Goal: Navigation & Orientation: Find specific page/section

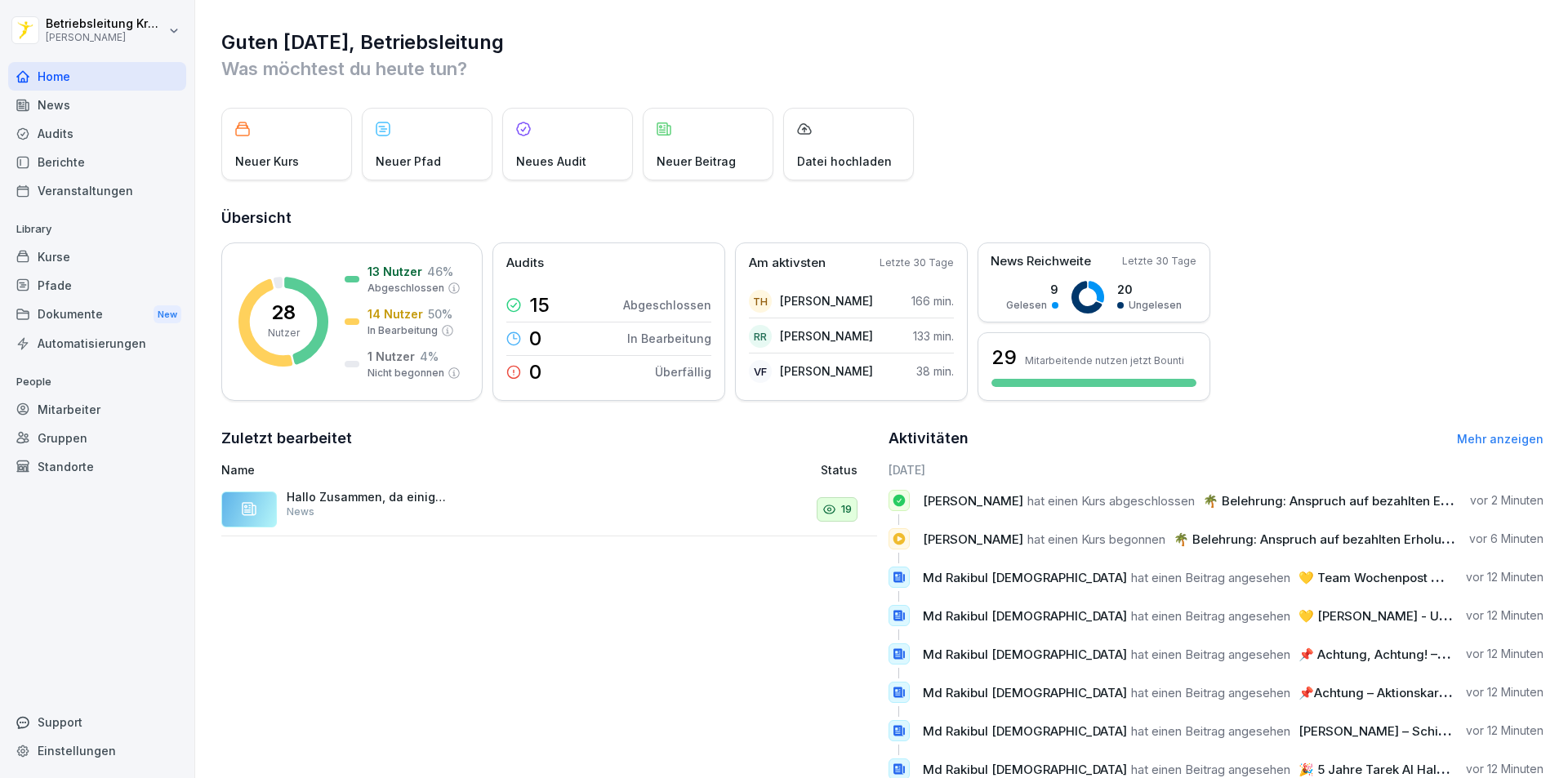
click at [82, 152] on div "Berichte" at bounding box center [97, 162] width 178 height 29
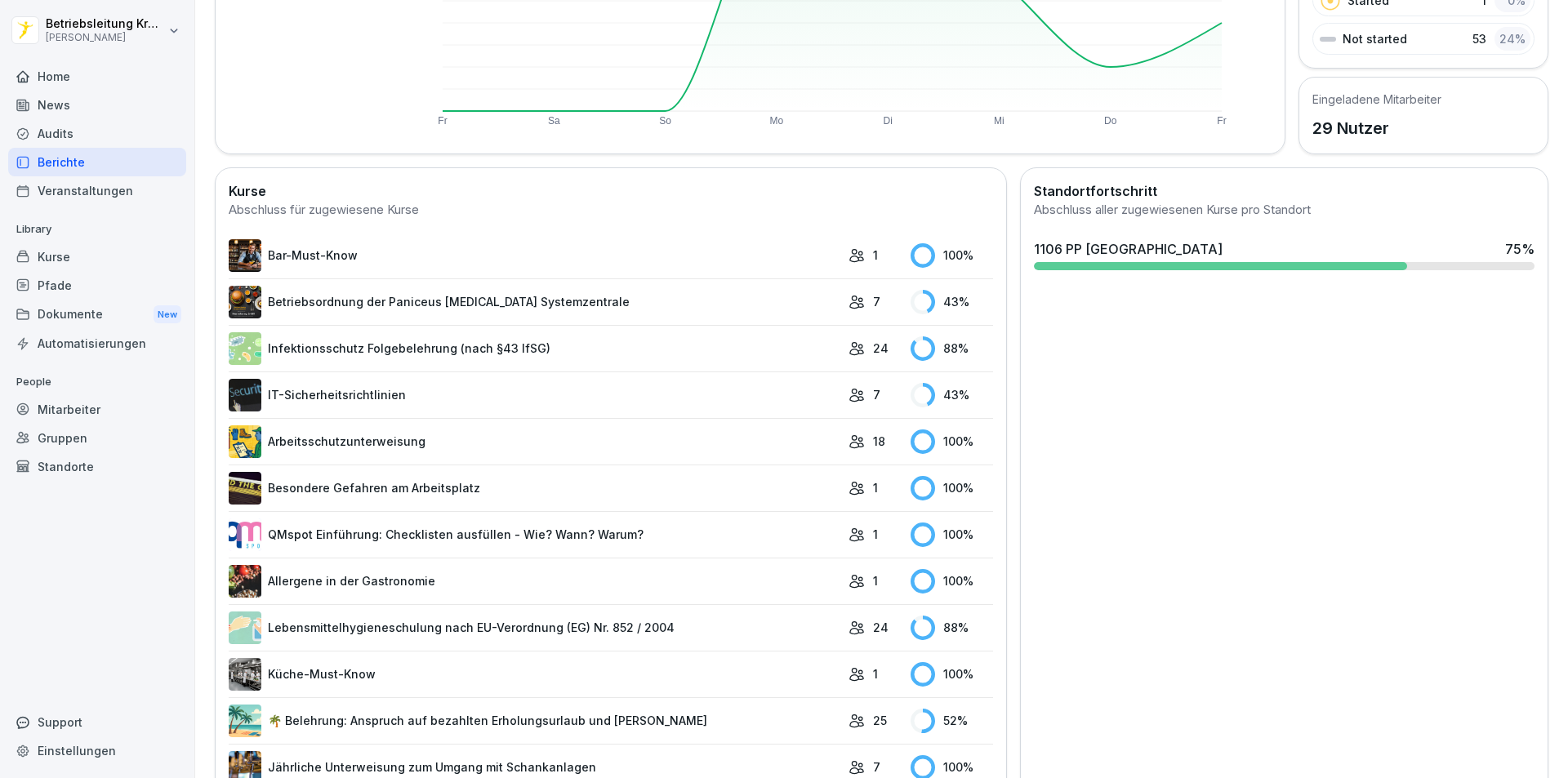
scroll to position [218, 0]
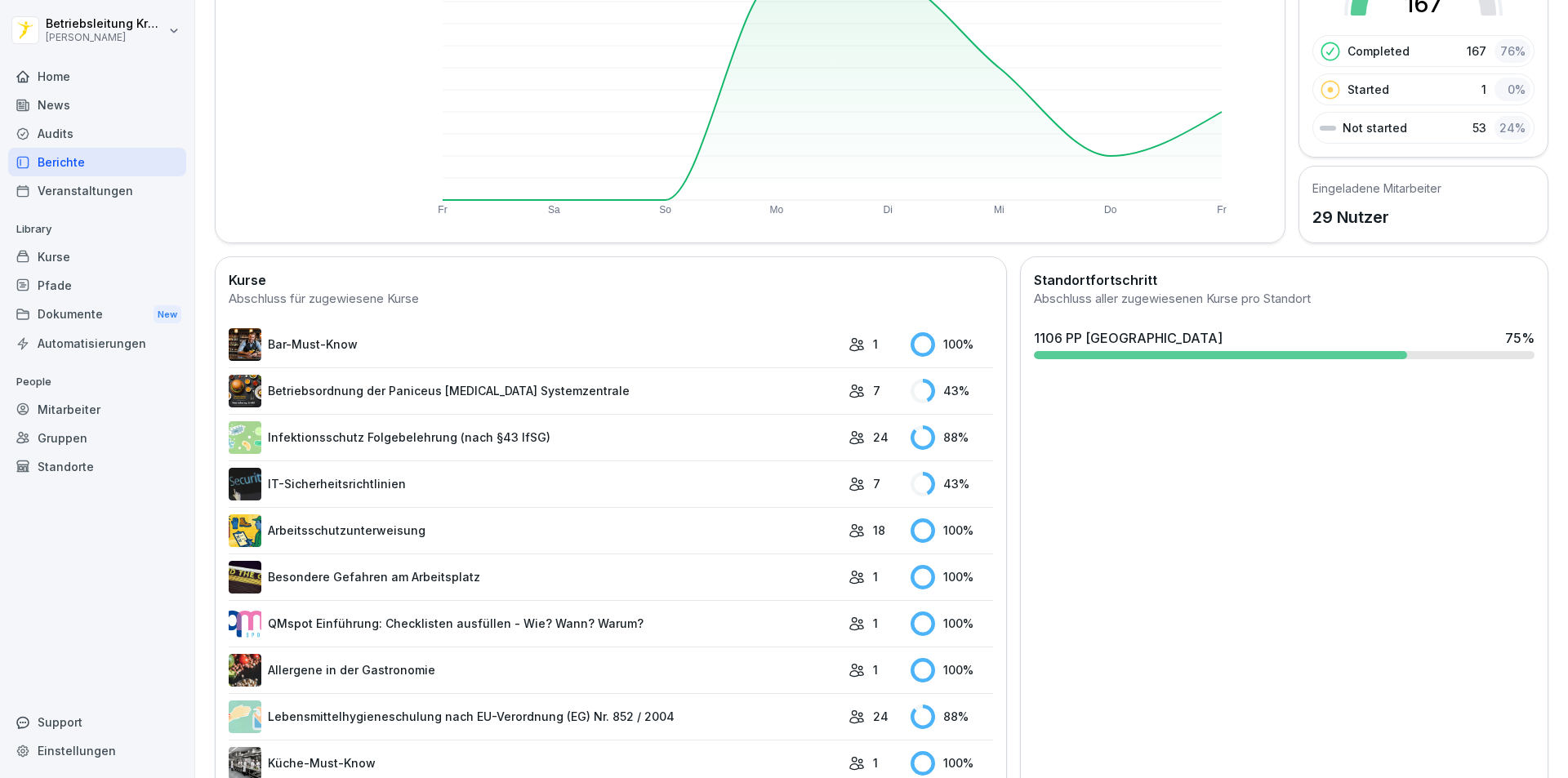
click at [1380, 338] on div "1106 PP [GEOGRAPHIC_DATA] 75 %" at bounding box center [1284, 338] width 500 height 20
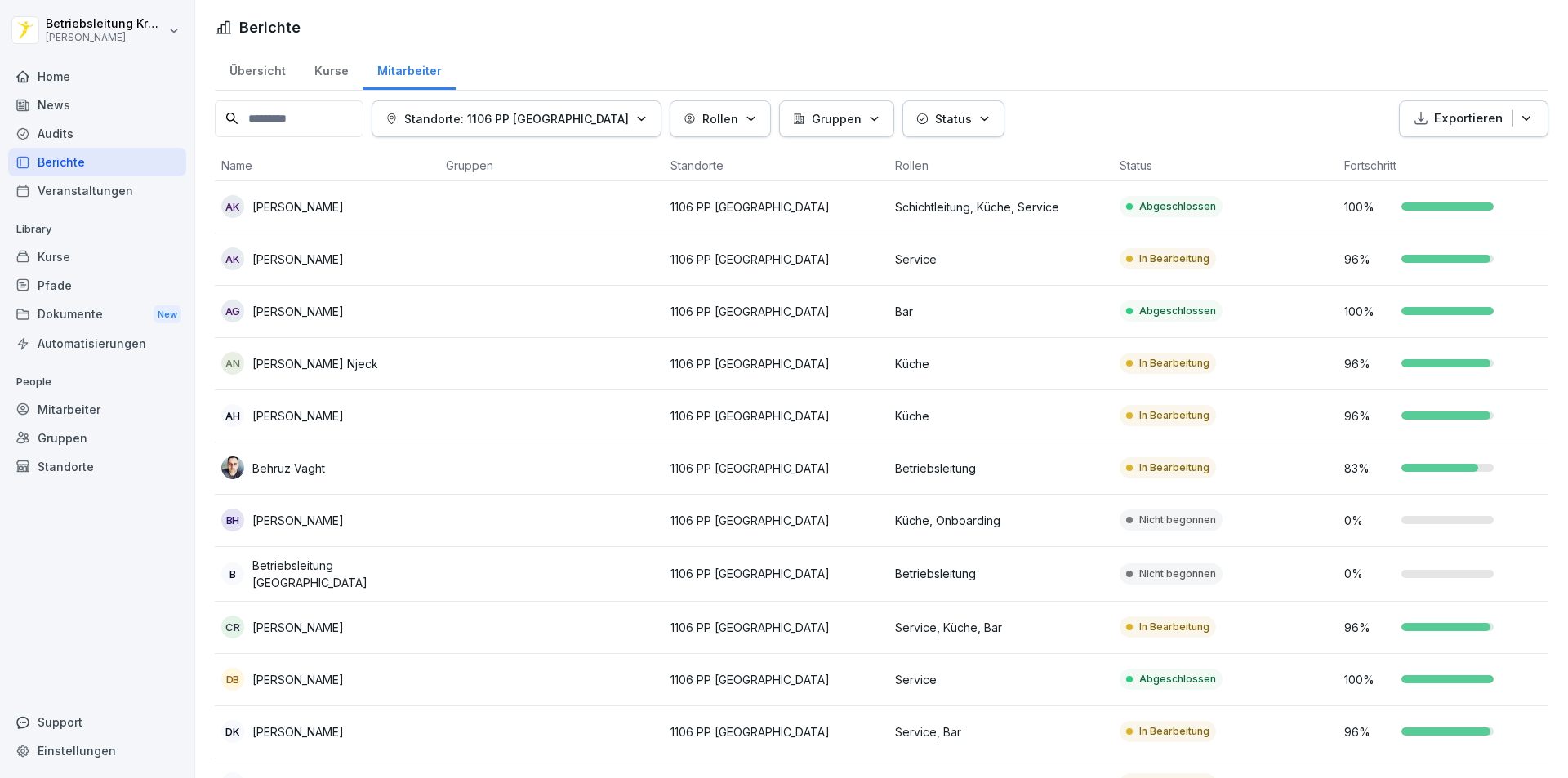
click at [1269, 523] on td "Nicht begonnen" at bounding box center [1225, 521] width 225 height 52
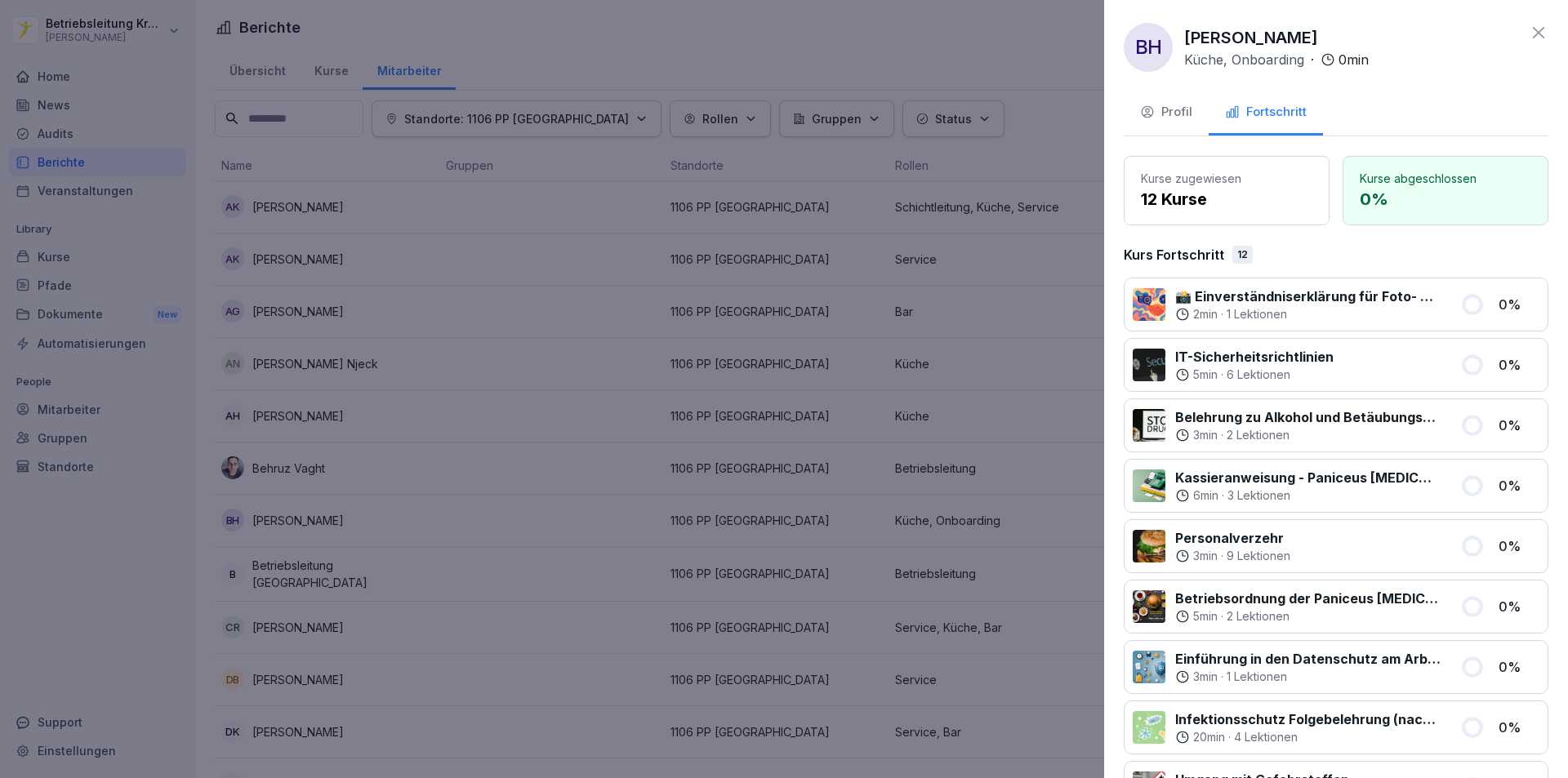
click at [1139, 117] on button "Profil" at bounding box center [1166, 113] width 85 height 44
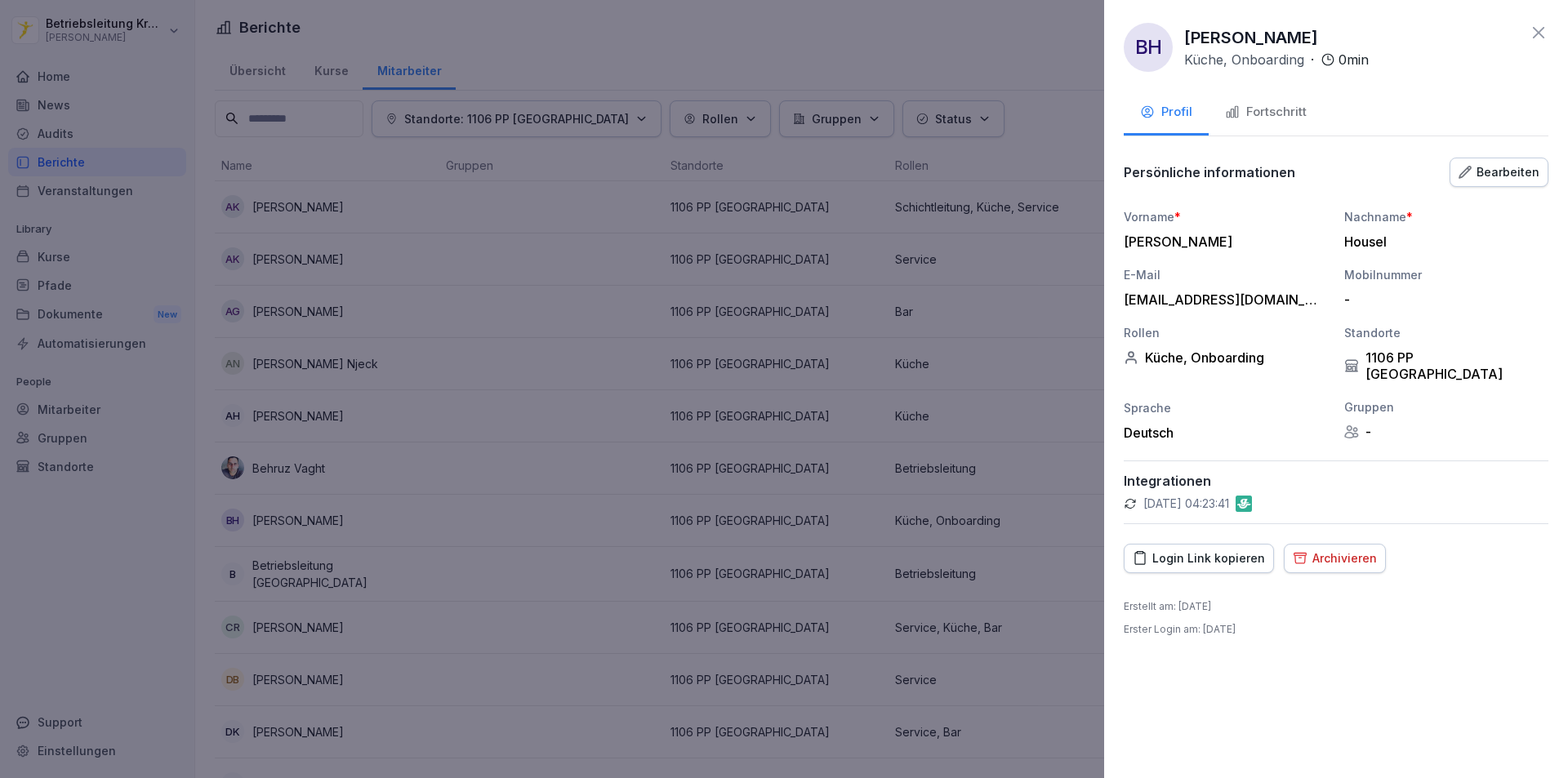
click at [1260, 116] on div "Fortschritt" at bounding box center [1266, 112] width 81 height 19
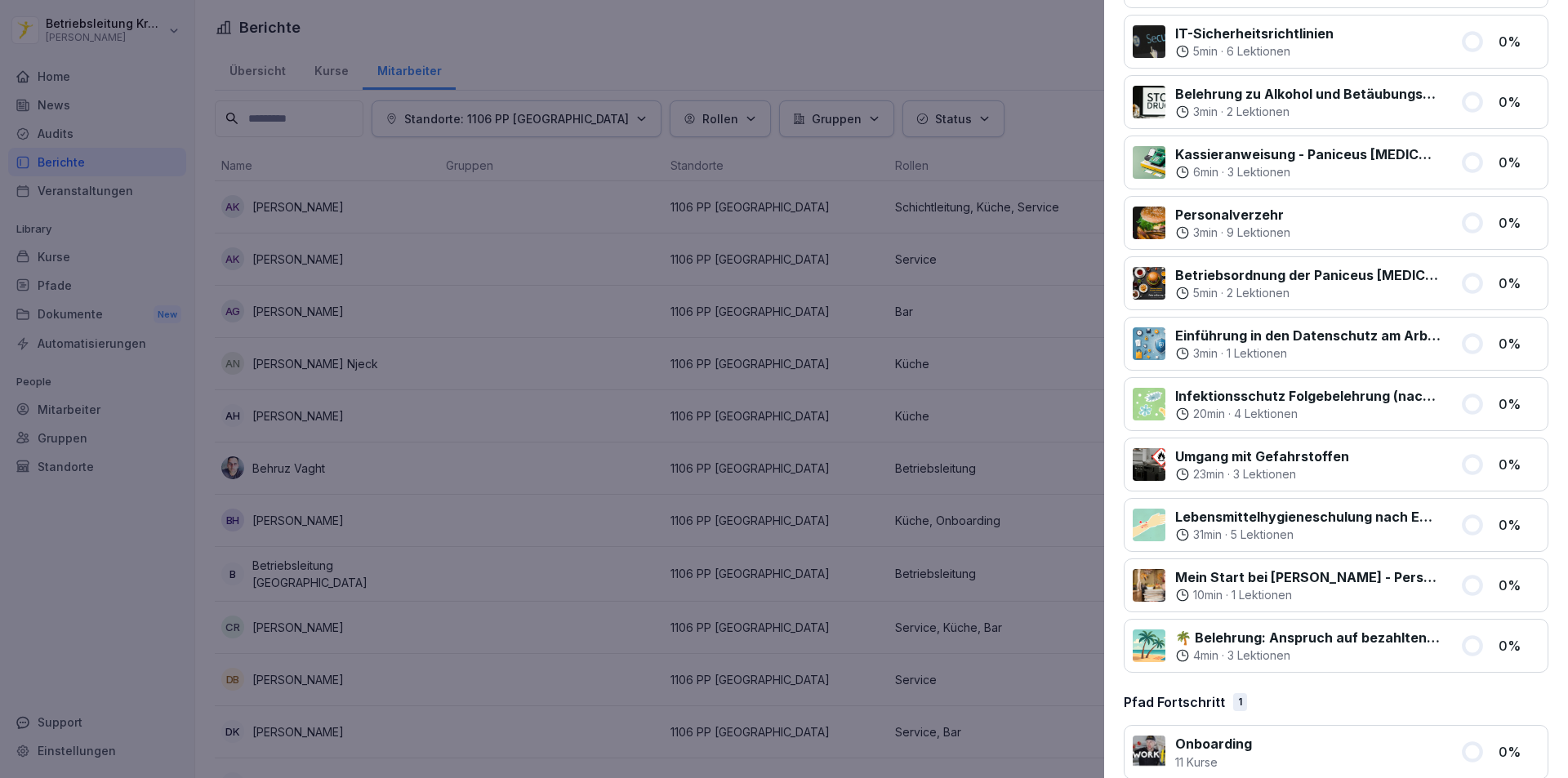
scroll to position [347, 0]
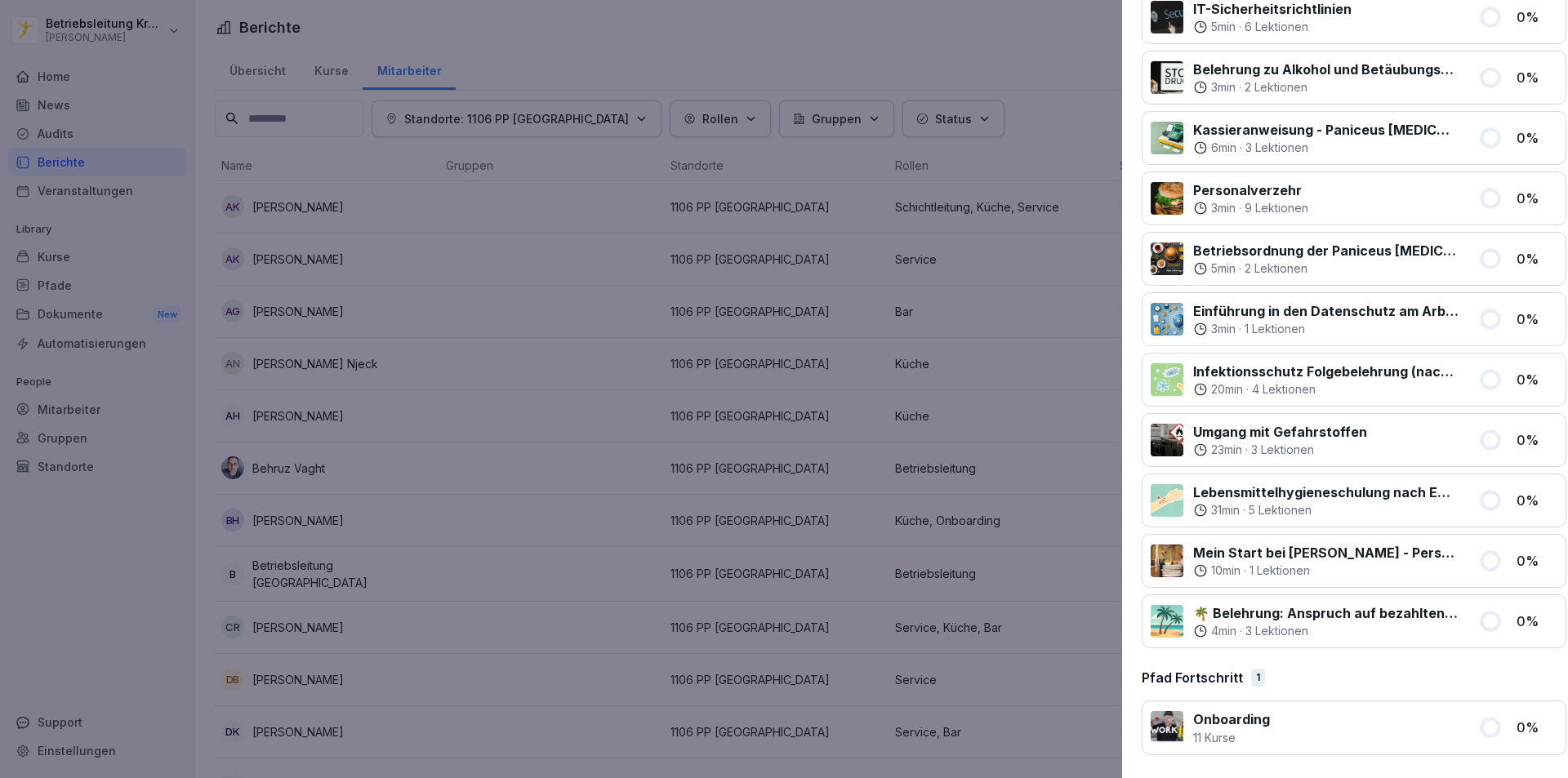
drag, startPoint x: 650, startPoint y: 494, endPoint x: 695, endPoint y: 494, distance: 45.0
click at [650, 493] on div at bounding box center [784, 389] width 1568 height 778
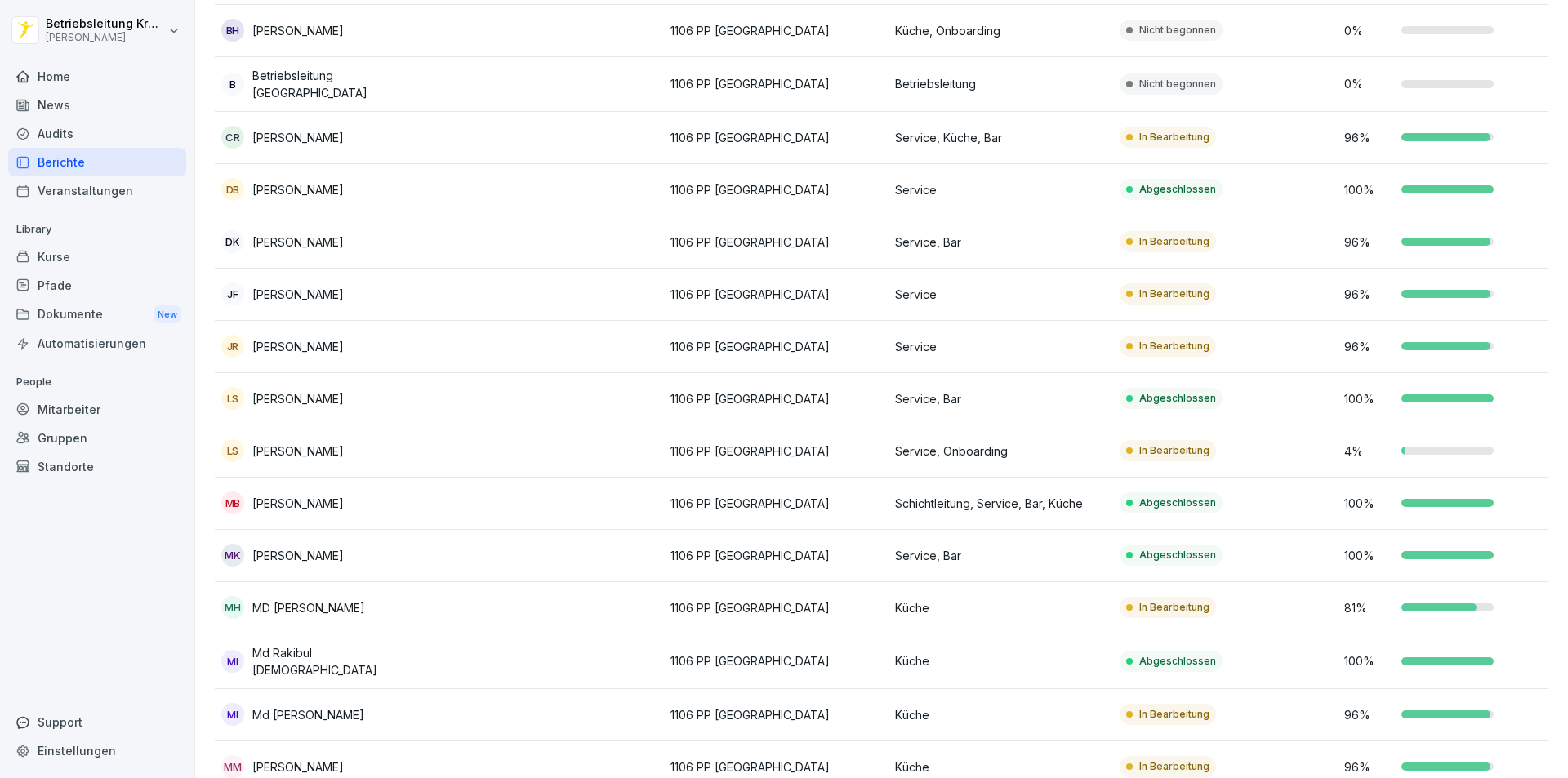
scroll to position [571, 0]
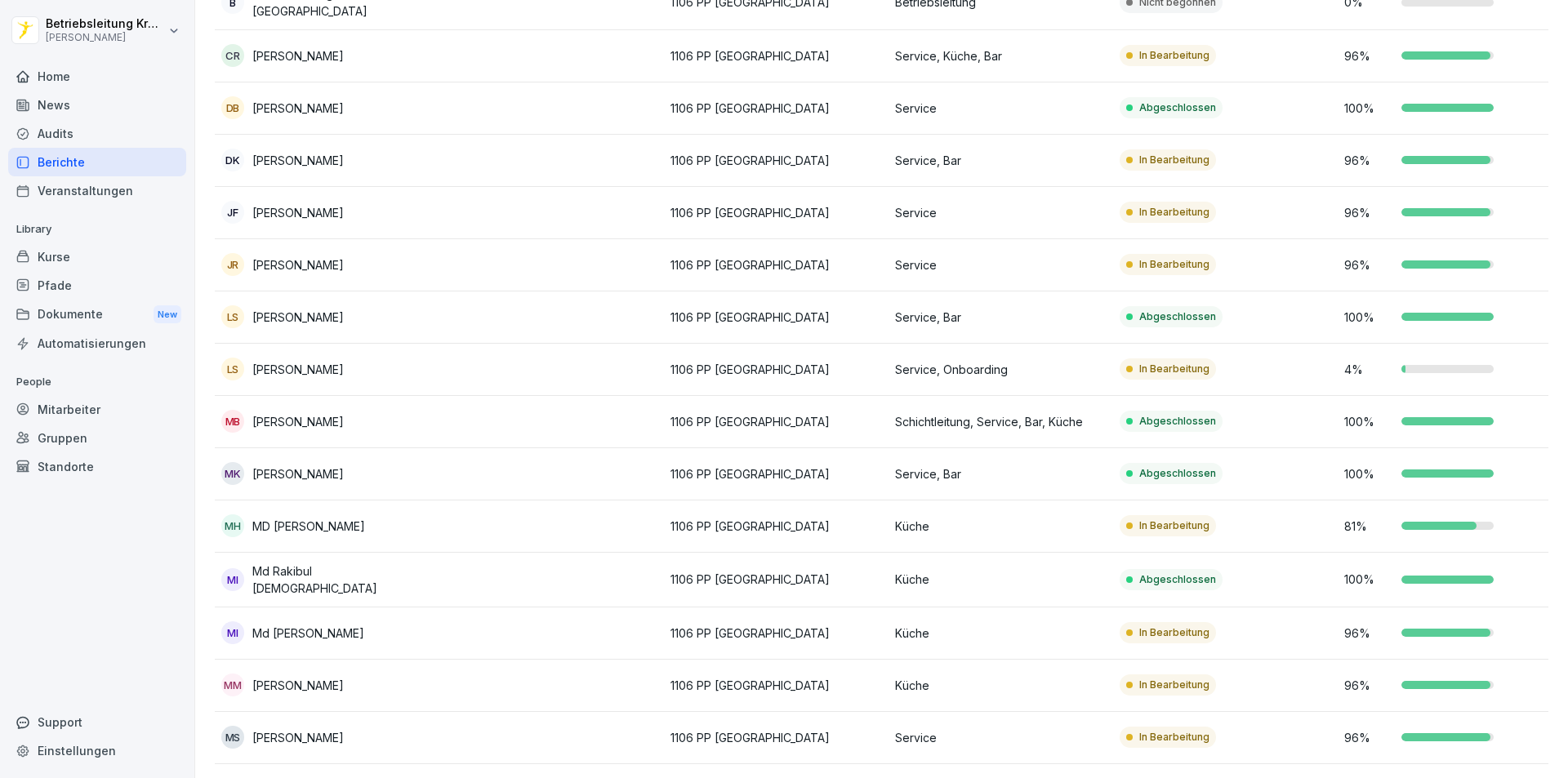
click at [1021, 110] on p "Service" at bounding box center [1000, 107] width 211 height 17
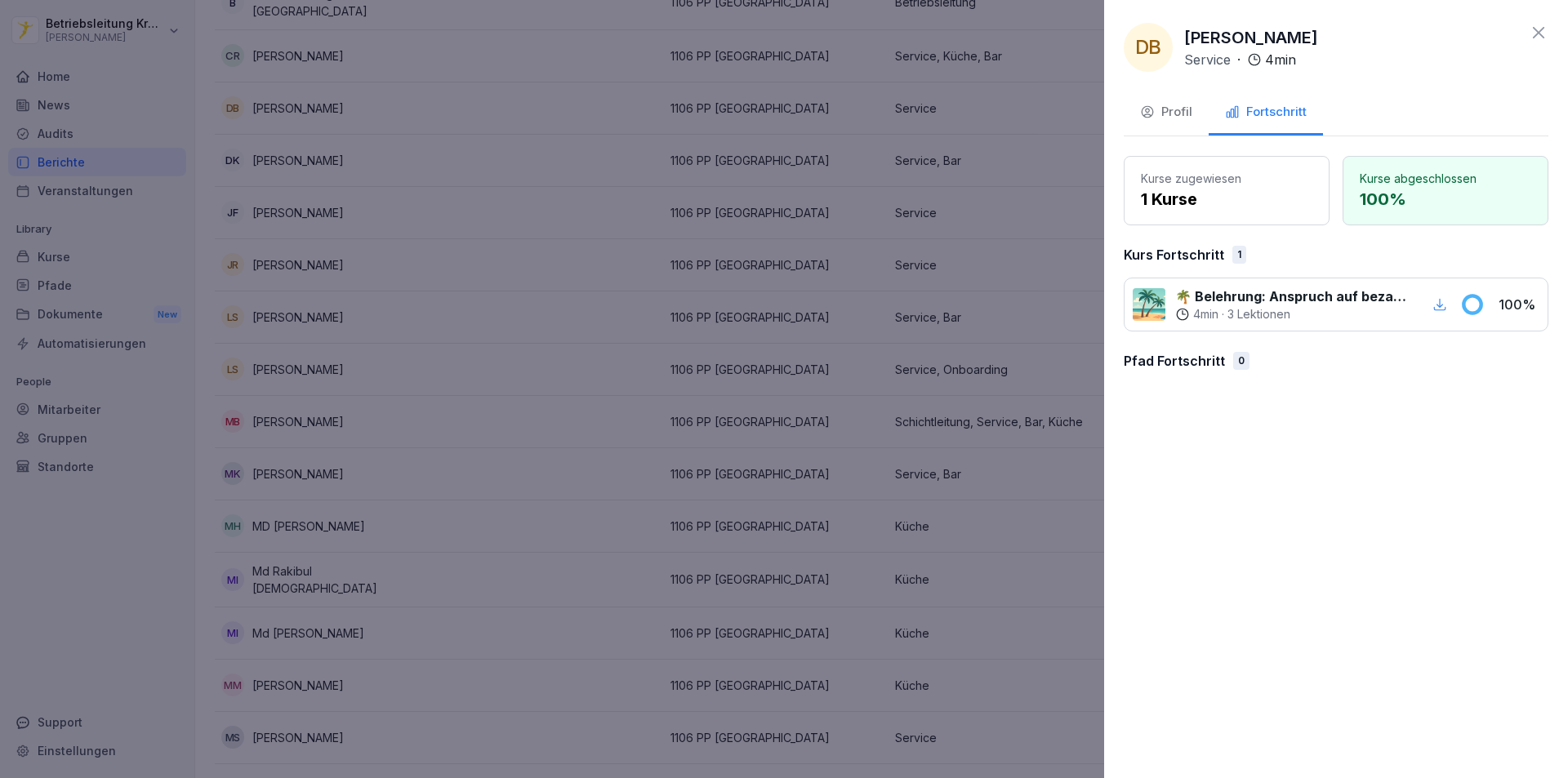
click at [1161, 104] on div "Profil" at bounding box center [1166, 112] width 52 height 19
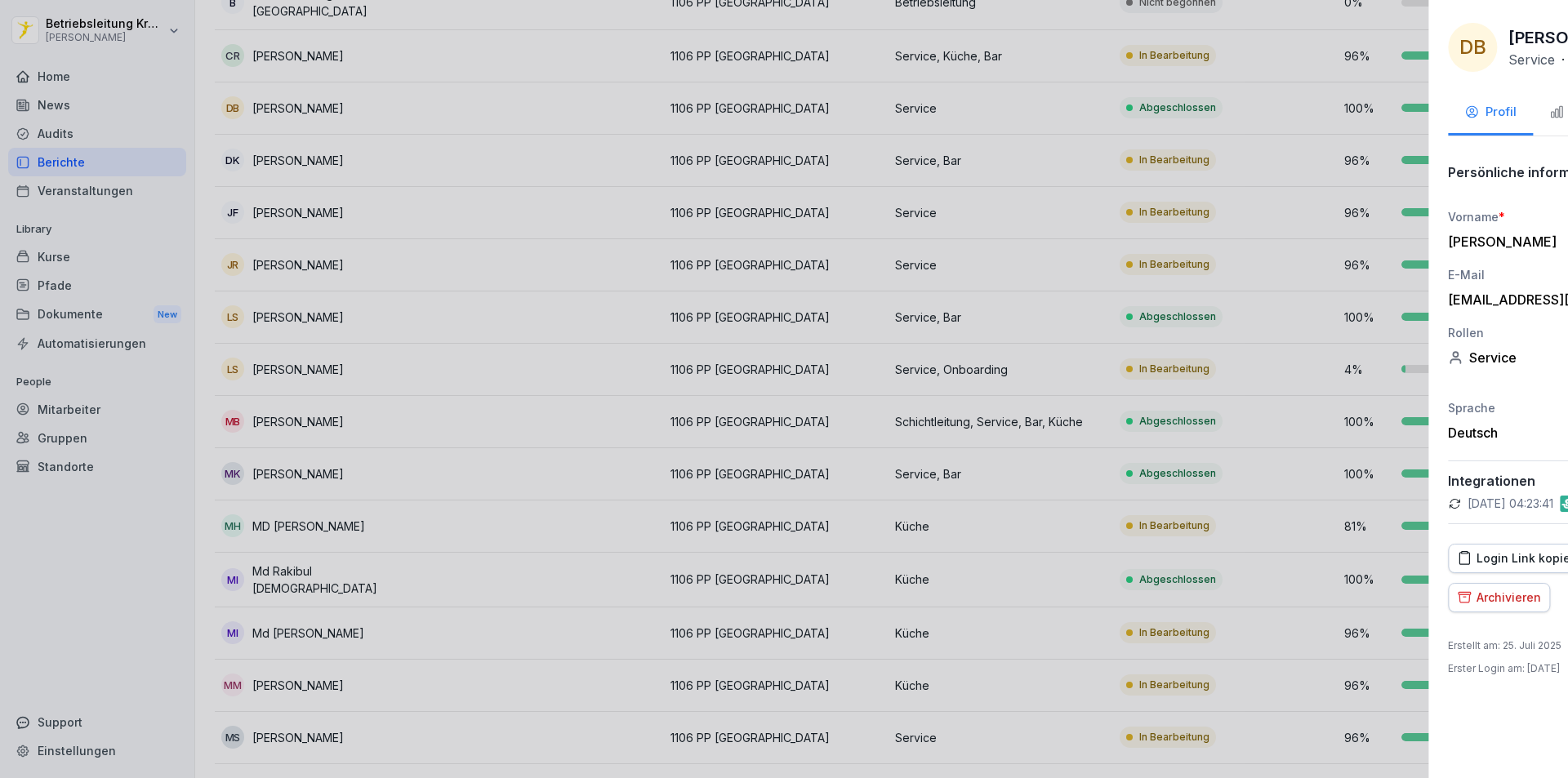
click at [795, 298] on div at bounding box center [784, 389] width 1568 height 778
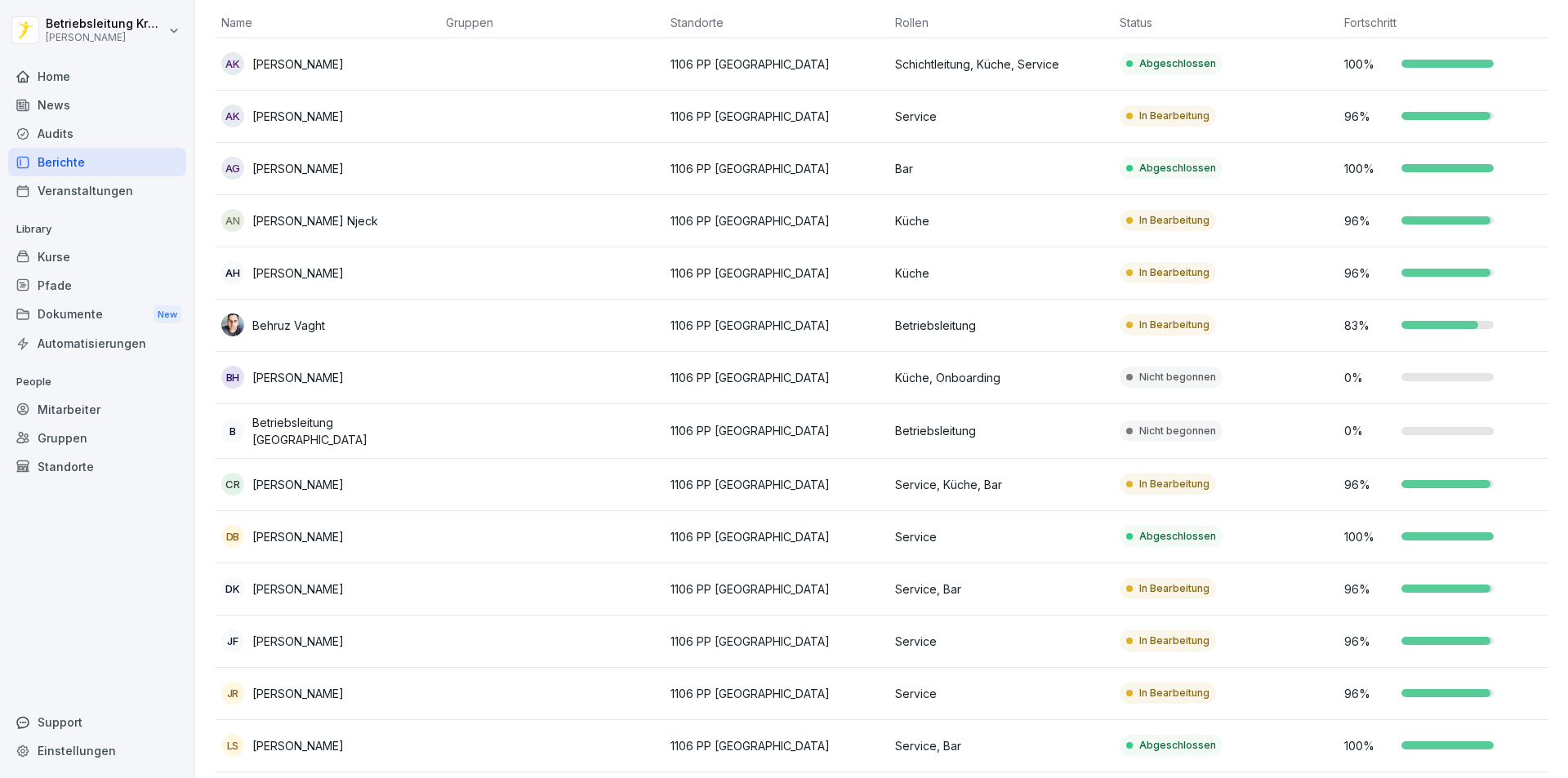
scroll to position [0, 0]
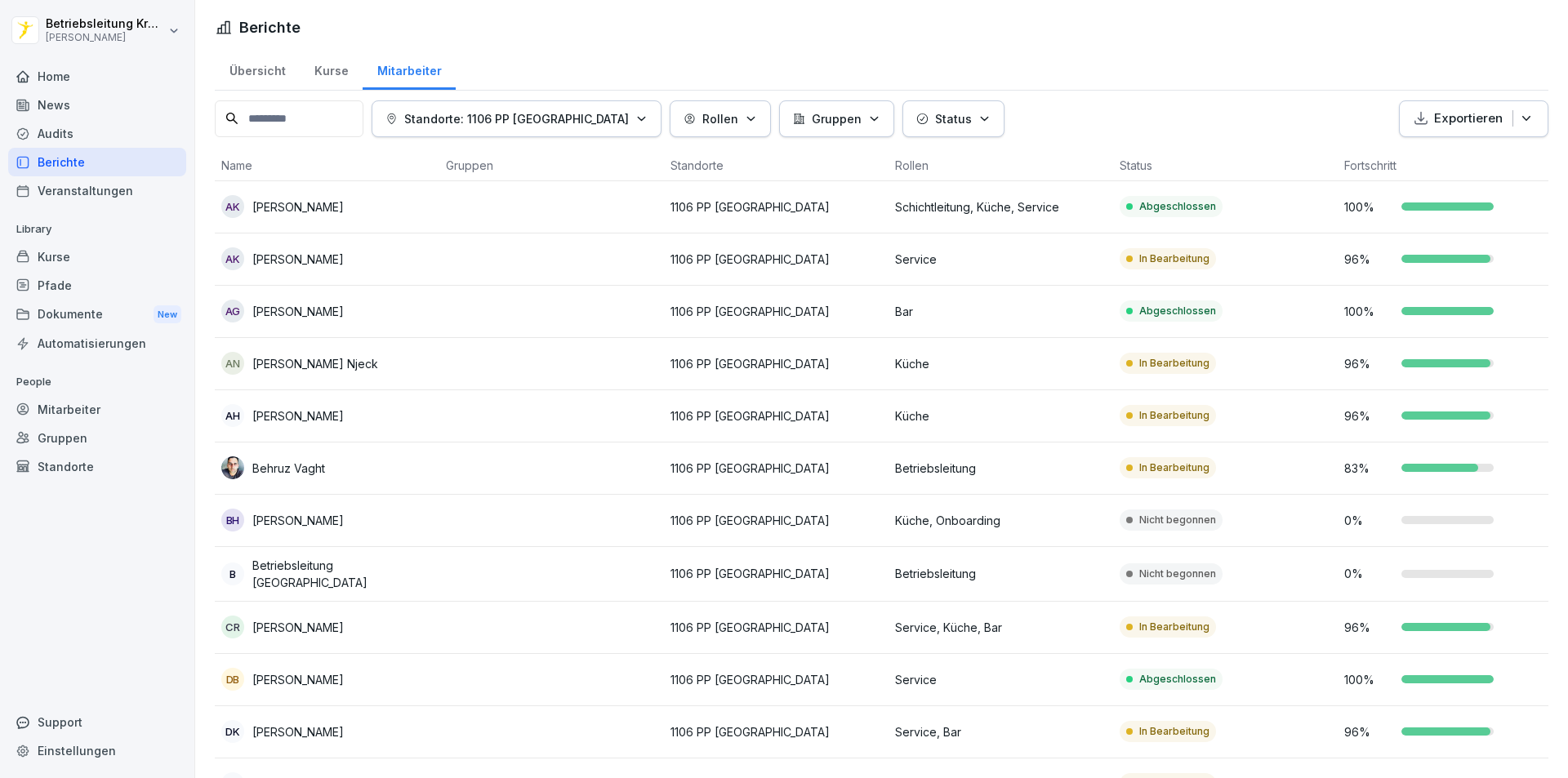
click at [104, 319] on div "Dokumente New" at bounding box center [97, 314] width 178 height 30
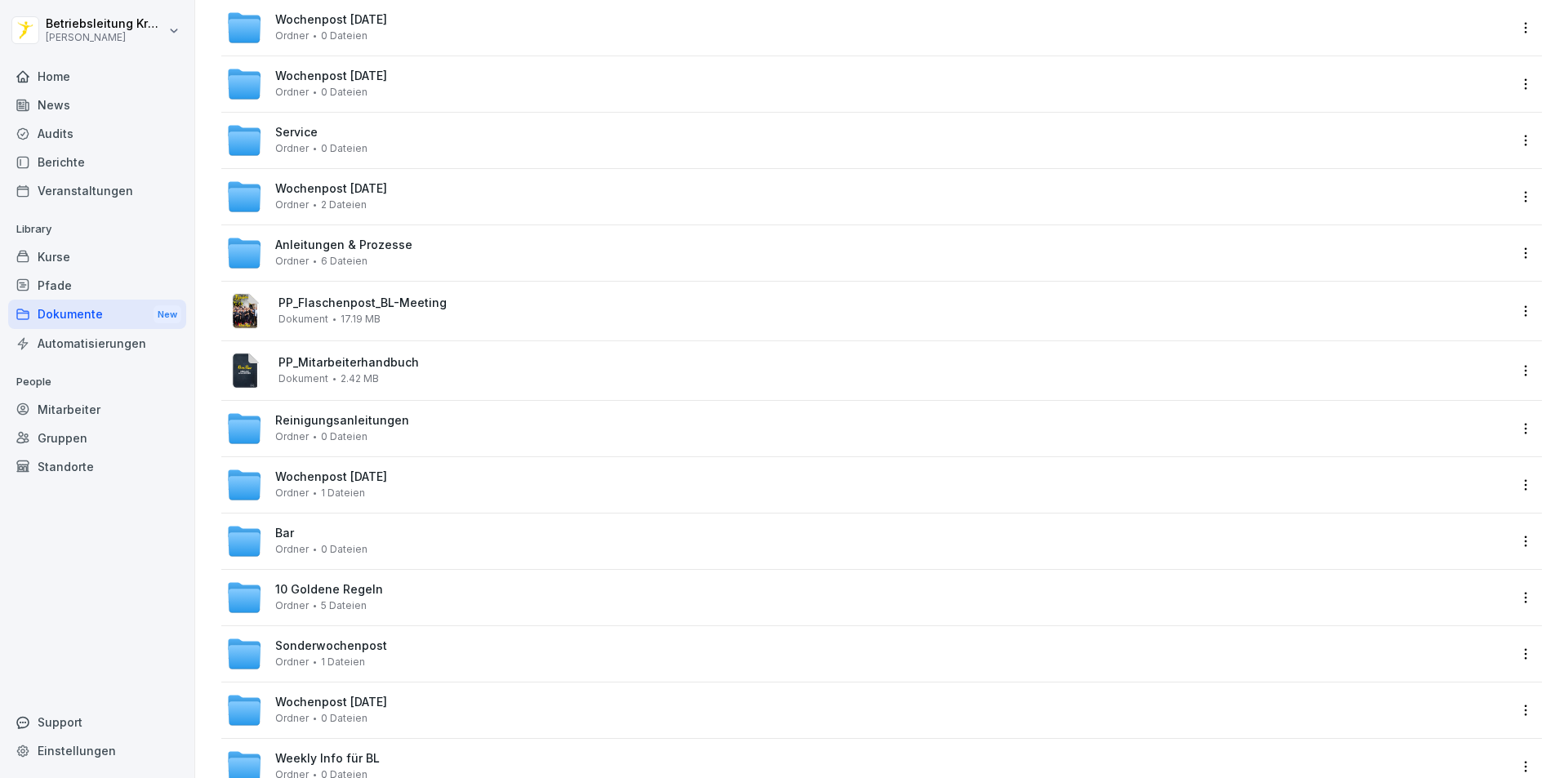
scroll to position [245, 0]
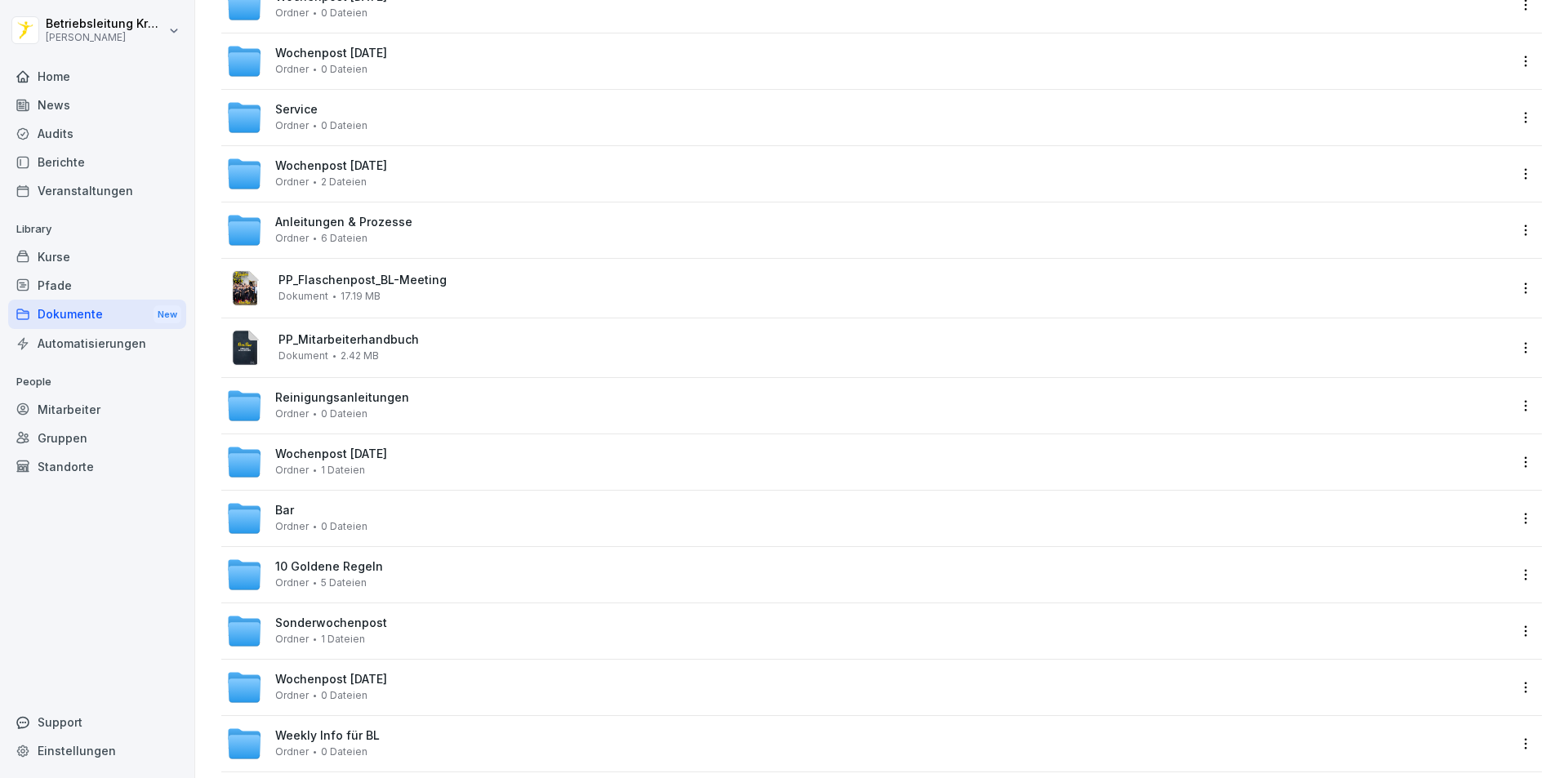
click at [97, 170] on div "Berichte" at bounding box center [97, 162] width 178 height 29
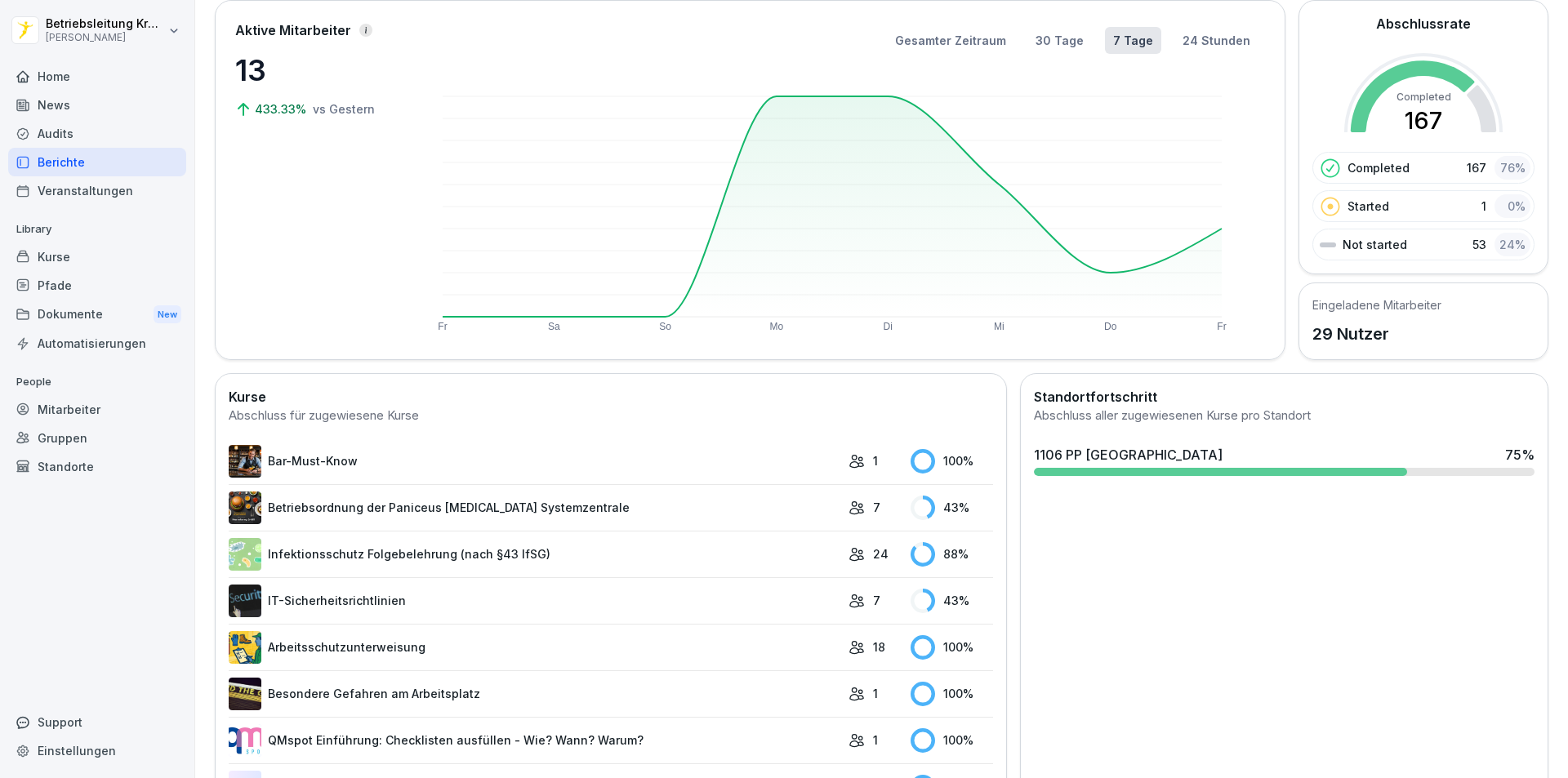
click at [101, 88] on div "Home" at bounding box center [97, 77] width 178 height 29
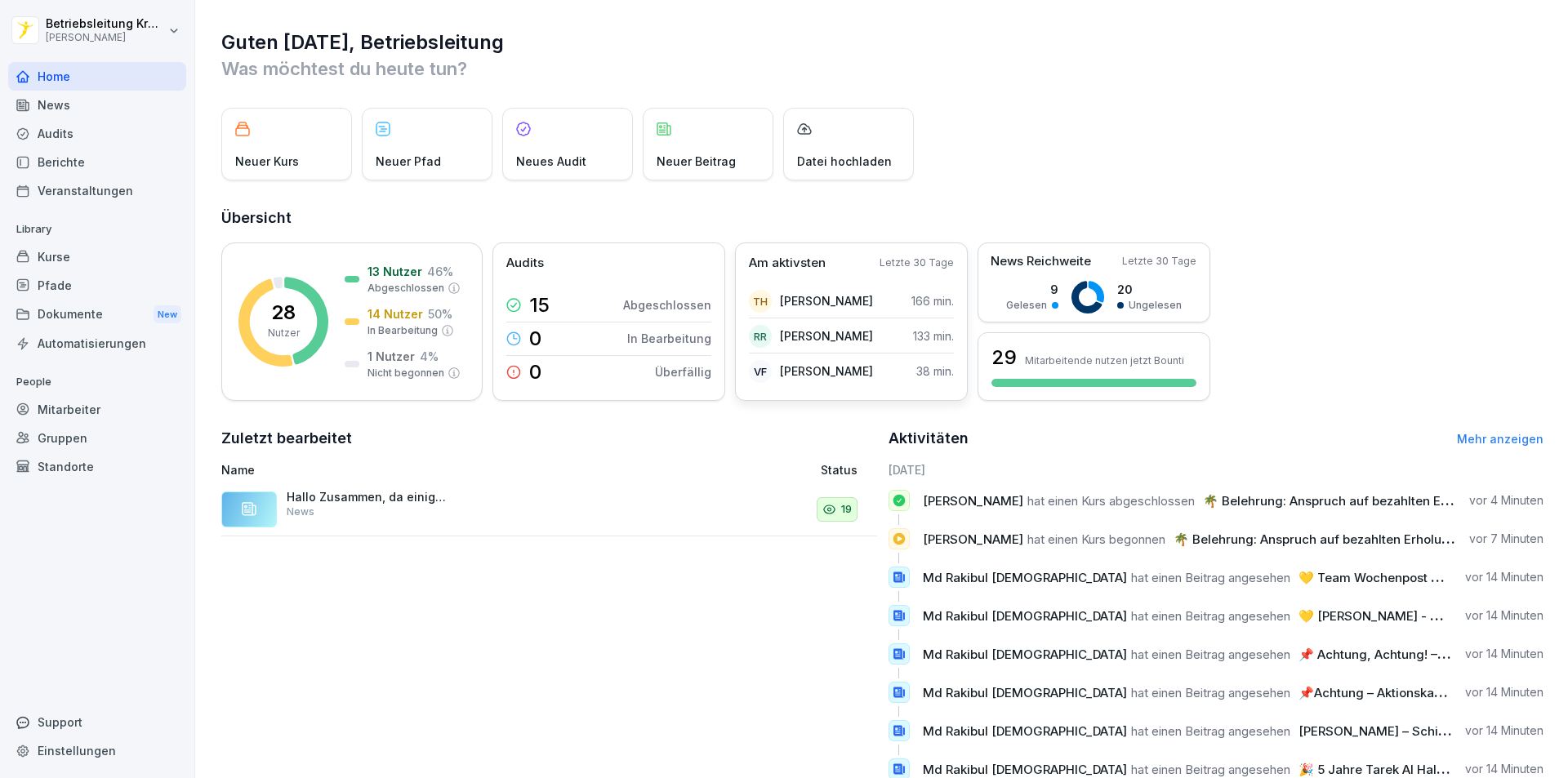
click at [801, 338] on p "[PERSON_NAME]" at bounding box center [826, 336] width 93 height 17
click at [917, 338] on p "133 min." at bounding box center [932, 336] width 41 height 17
click at [858, 306] on p "[PERSON_NAME]" at bounding box center [826, 301] width 93 height 17
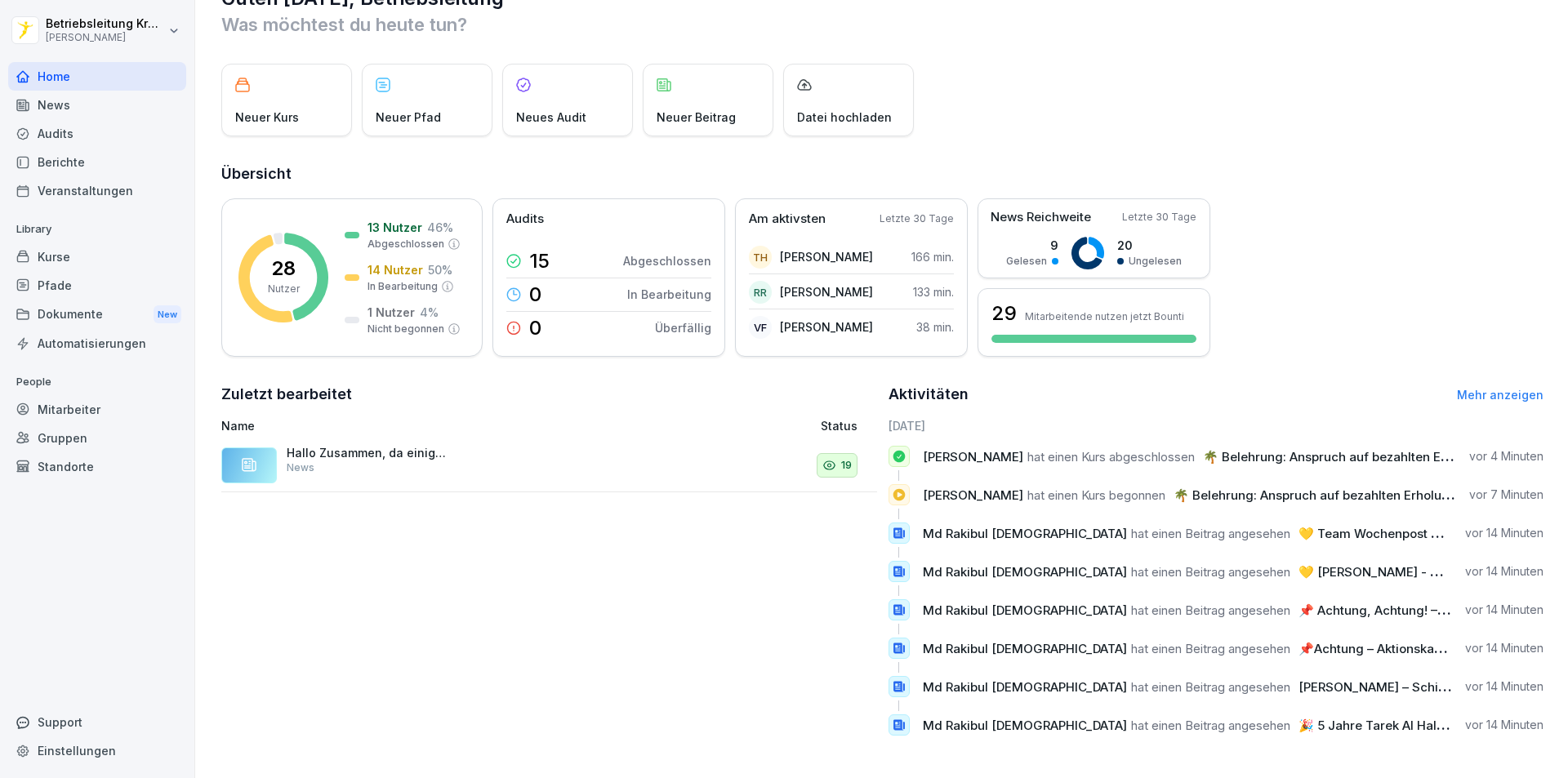
click at [1497, 388] on link "Mehr anzeigen" at bounding box center [1500, 394] width 87 height 14
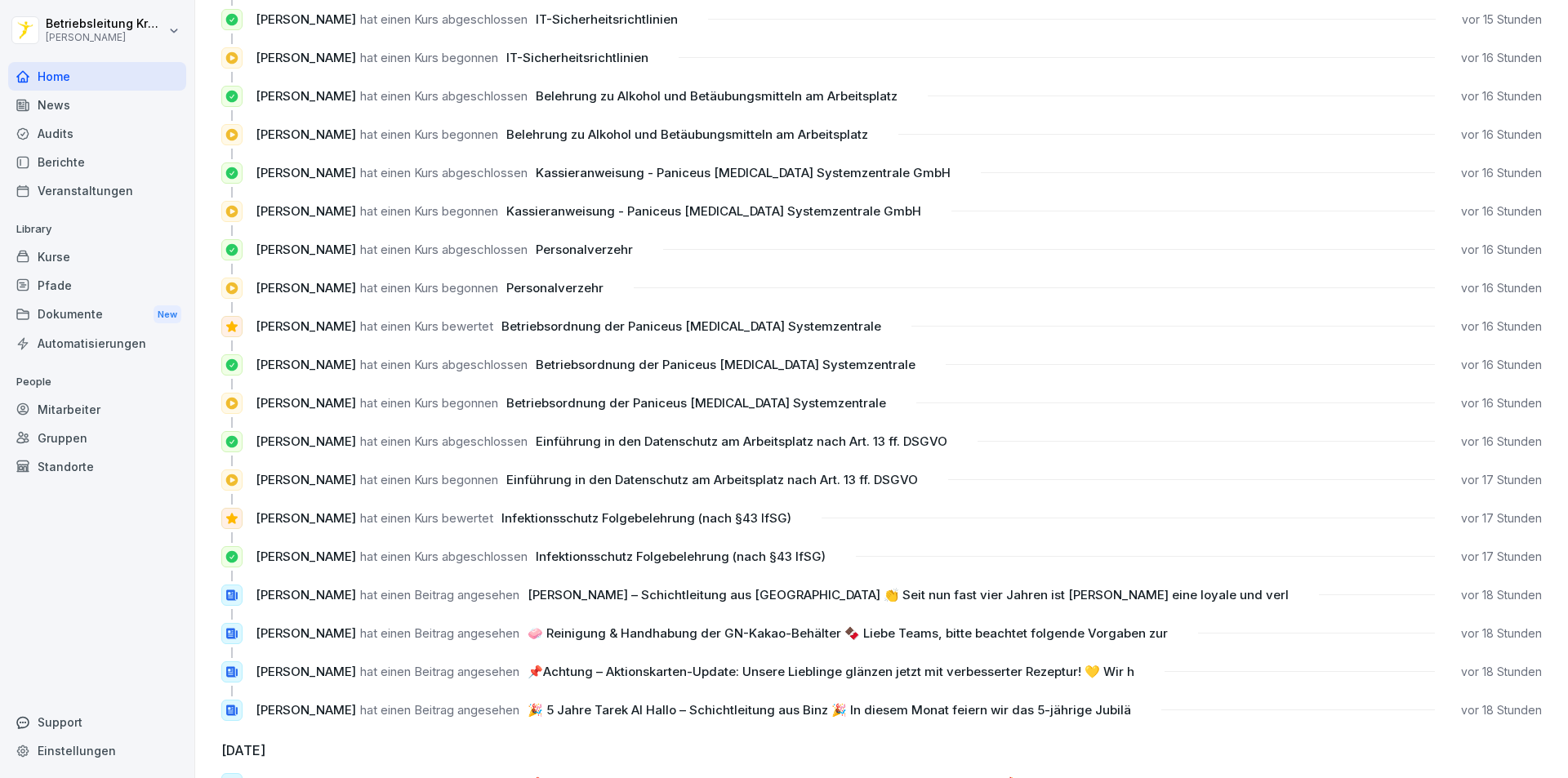
scroll to position [959, 0]
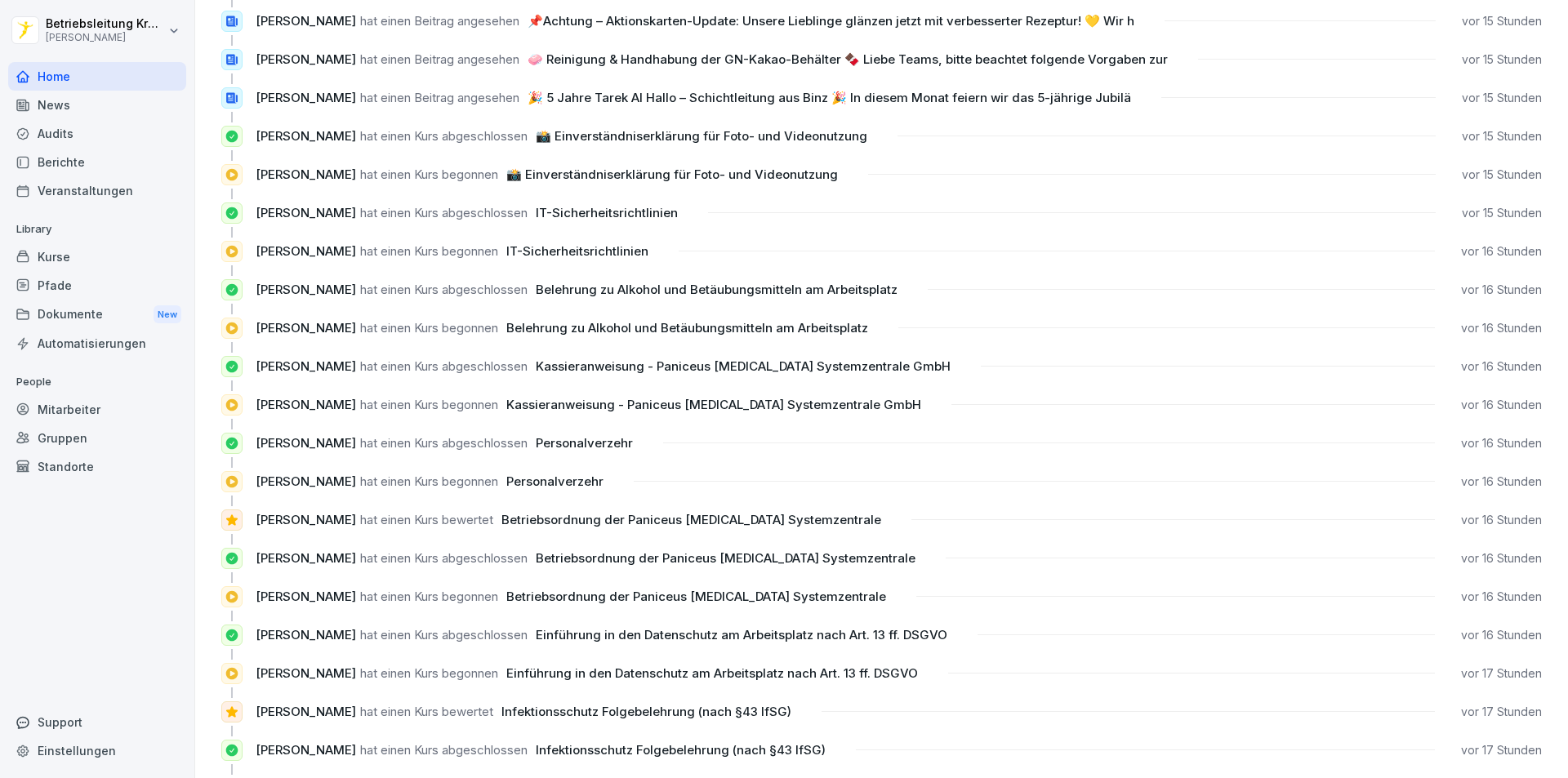
click at [107, 412] on div "Mitarbeiter" at bounding box center [97, 410] width 178 height 29
